Goal: Information Seeking & Learning: Learn about a topic

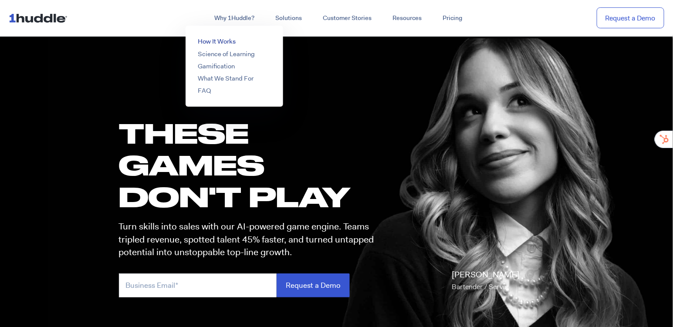
click at [216, 39] on link "How It Works" at bounding box center [217, 41] width 38 height 9
